Goal: Information Seeking & Learning: Find specific fact

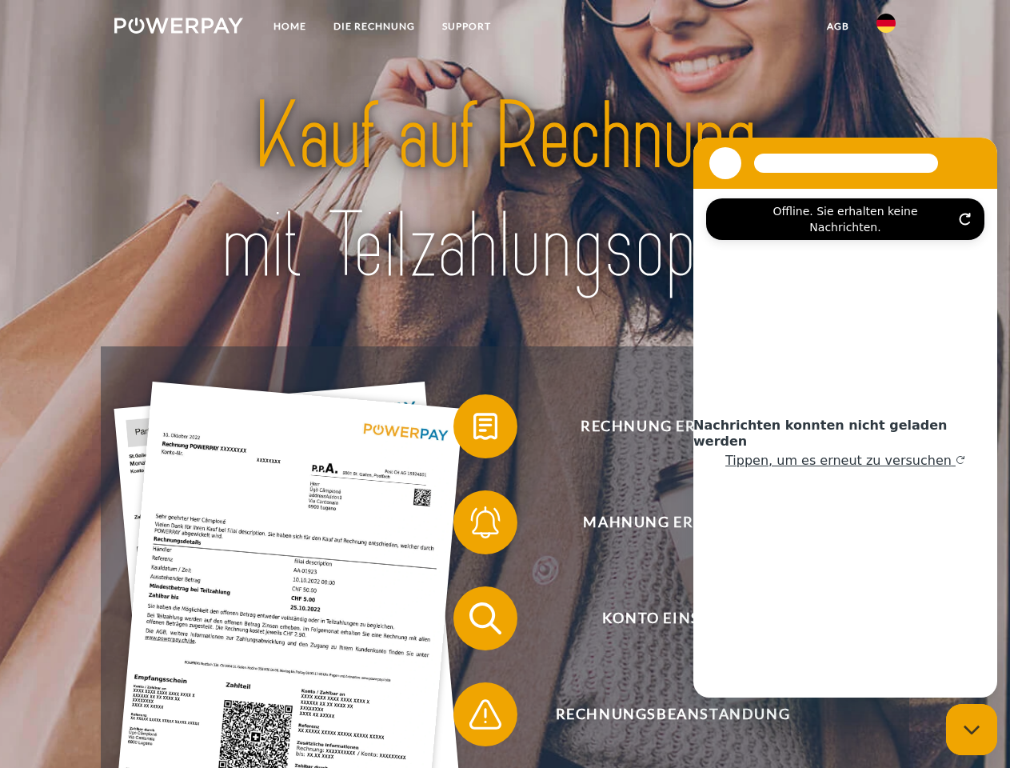
click at [178, 28] on img at bounding box center [178, 26] width 129 height 16
click at [886, 28] on img at bounding box center [886, 23] width 19 height 19
click at [837, 26] on link "agb" at bounding box center [838, 26] width 50 height 29
click at [473, 429] on span at bounding box center [461, 426] width 80 height 80
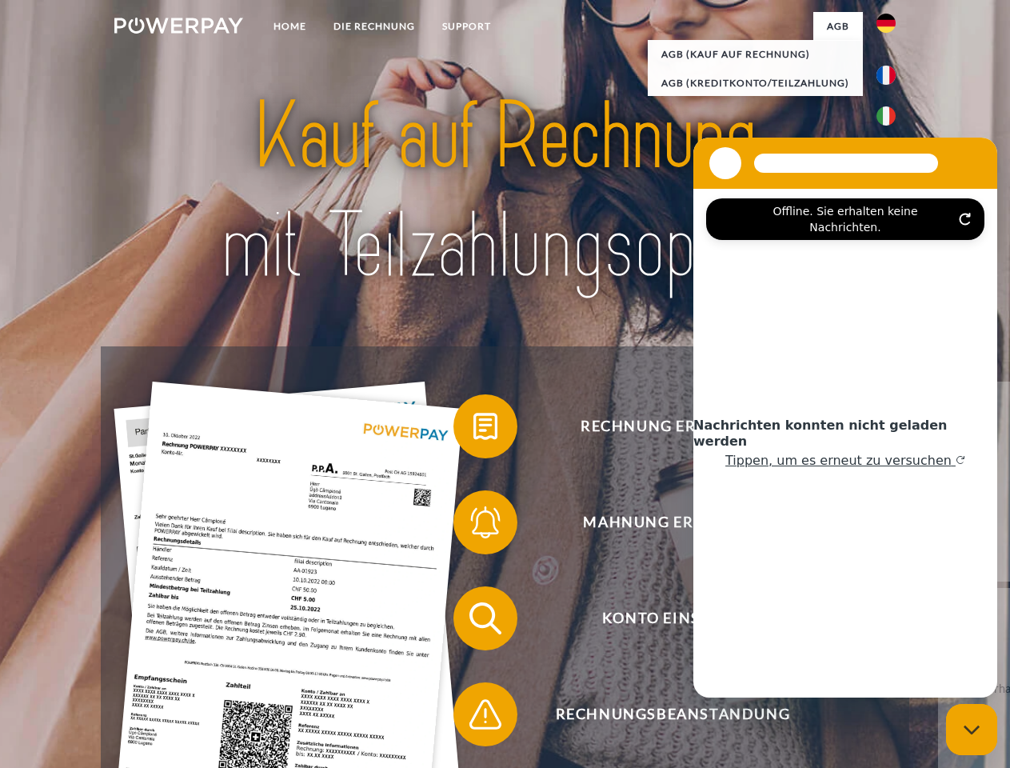
click at [473, 525] on div "Rechnung erhalten? Mahnung erhalten? Konto einsehen" at bounding box center [505, 666] width 808 height 640
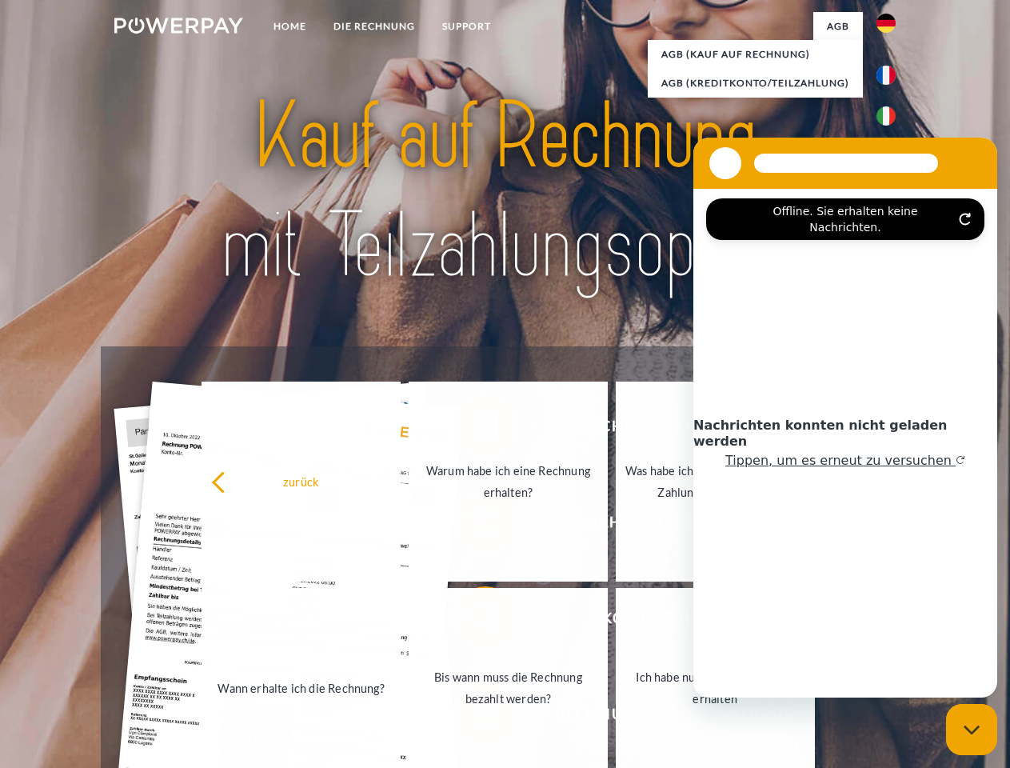
click at [473, 621] on link "Bis wann muss die Rechnung bezahlt werden?" at bounding box center [508, 688] width 199 height 200
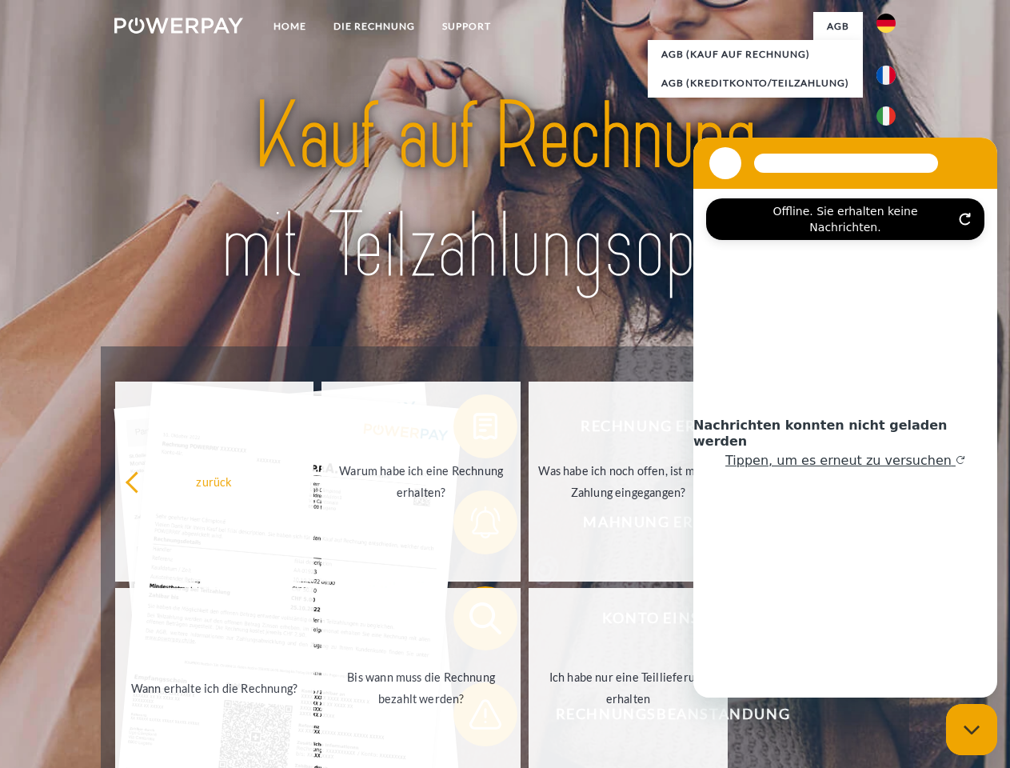
click at [473, 717] on span at bounding box center [461, 714] width 80 height 80
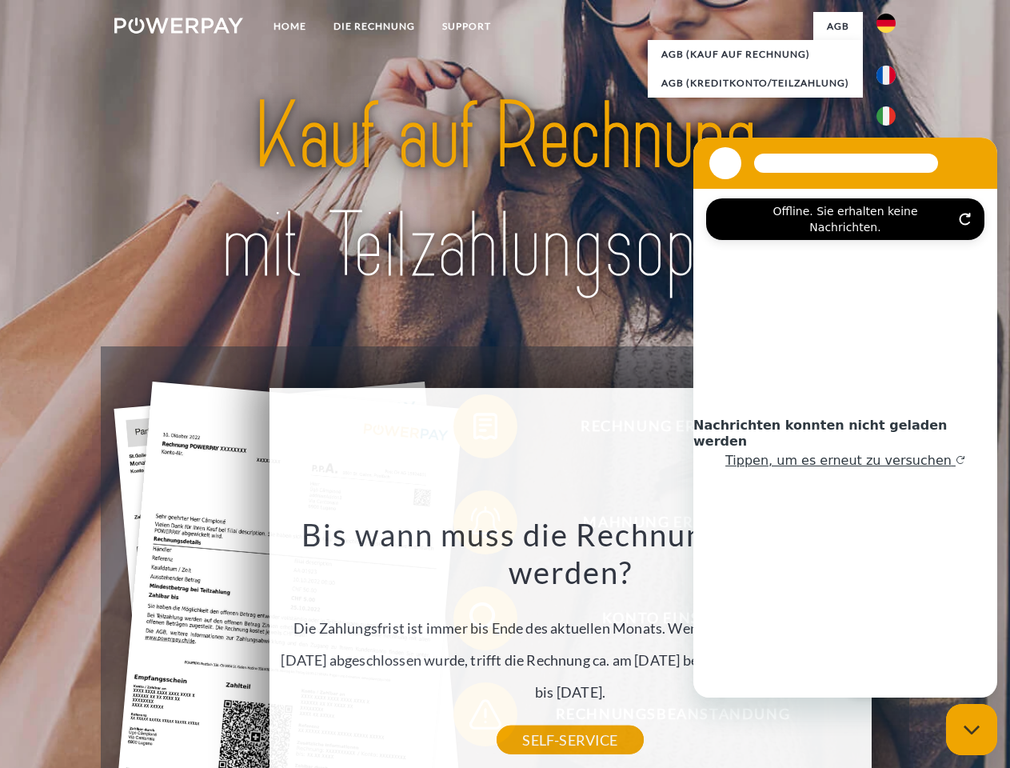
click at [972, 729] on icon "Messaging-Fenster schließen" at bounding box center [972, 730] width 17 height 10
